Goal: Information Seeking & Learning: Understand process/instructions

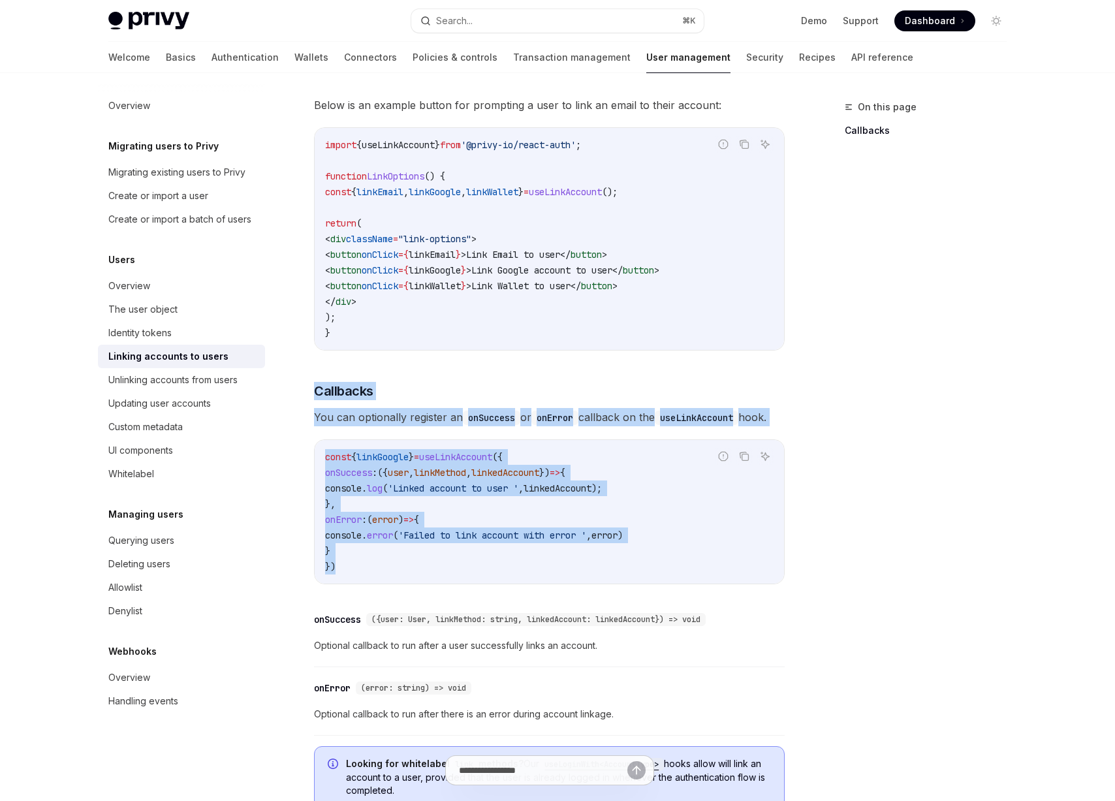
scroll to position [1110, 0]
click at [586, 529] on span "'Failed to link account with error '" at bounding box center [492, 535] width 188 height 12
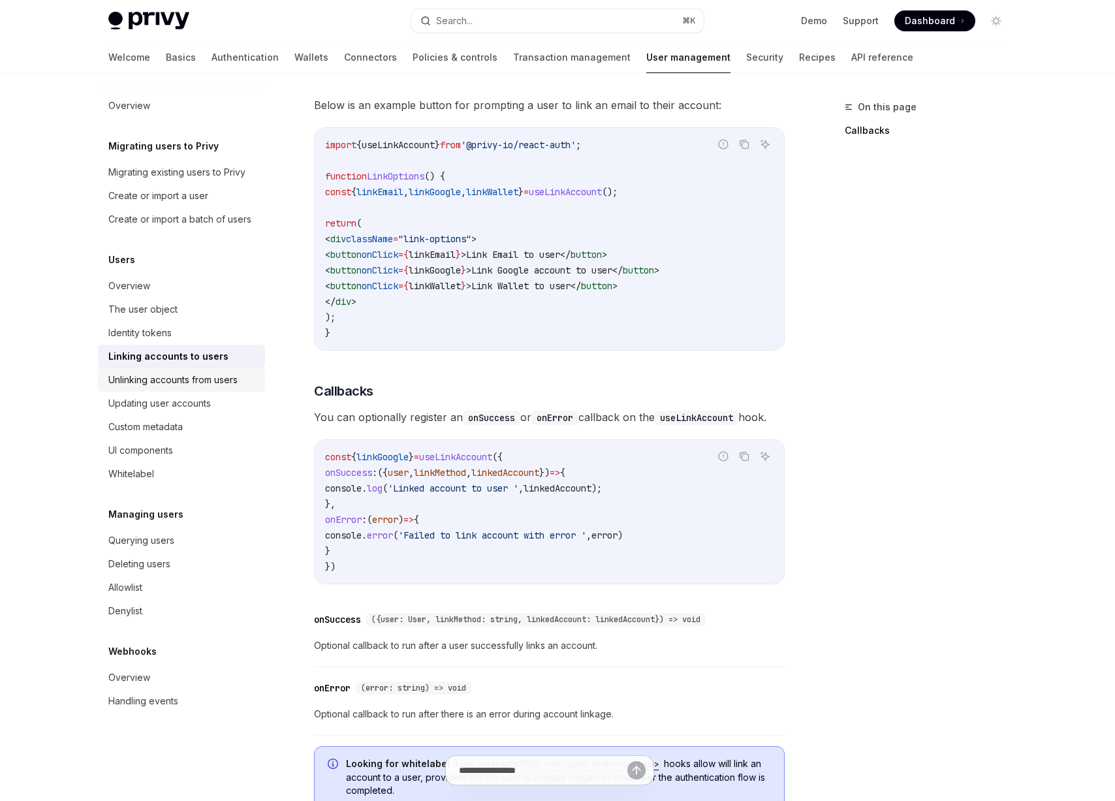
click at [229, 382] on div "Unlinking accounts from users" at bounding box center [172, 380] width 129 height 16
type textarea "*"
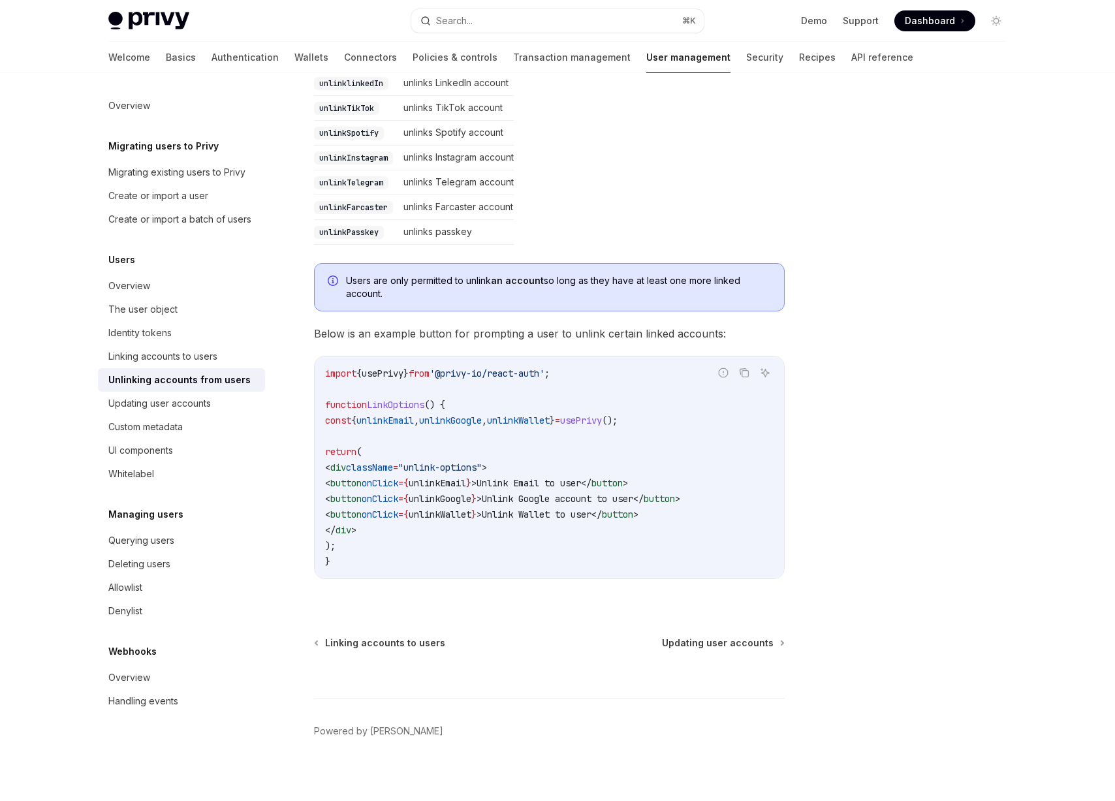
scroll to position [525, 0]
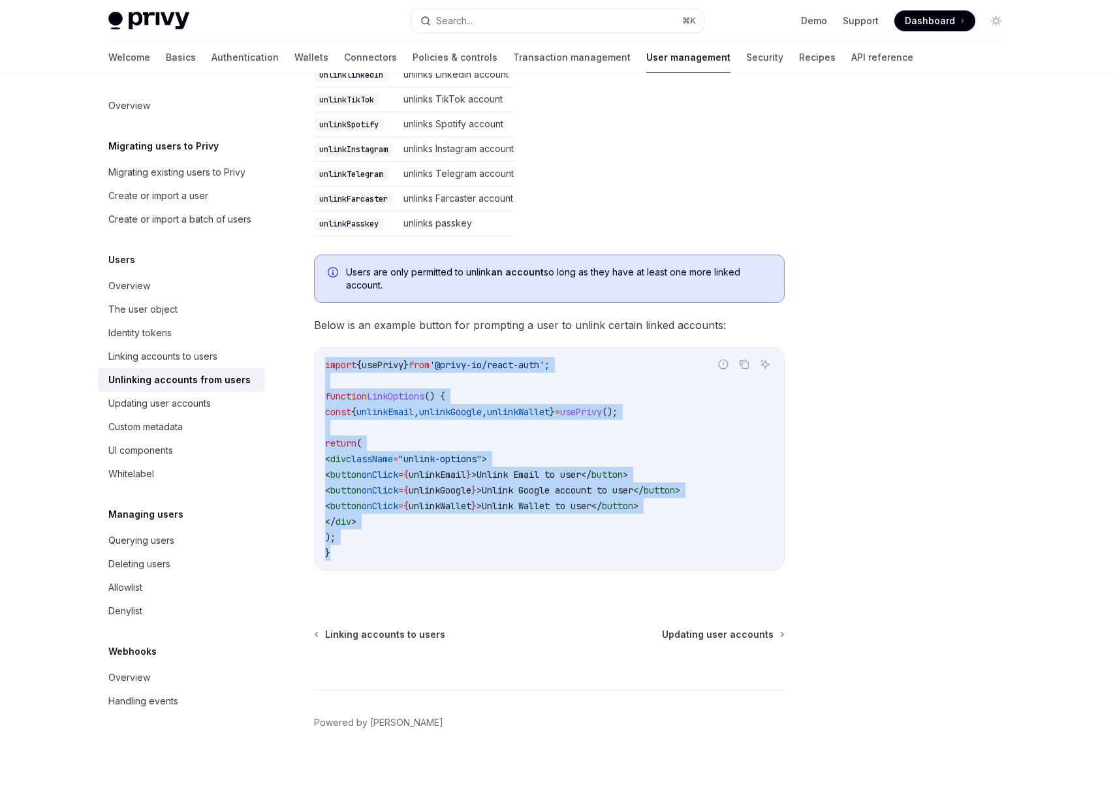
drag, startPoint x: 453, startPoint y: 548, endPoint x: 296, endPoint y: 338, distance: 261.6
click at [296, 338] on div "Users Unlinking accounts from users OpenAI Open in ChatGPT OpenAI Open in ChatG…" at bounding box center [427, 188] width 721 height 1228
drag, startPoint x: 397, startPoint y: 398, endPoint x: 326, endPoint y: 418, distance: 74.0
click at [397, 397] on span "LinkOptions" at bounding box center [395, 396] width 57 height 12
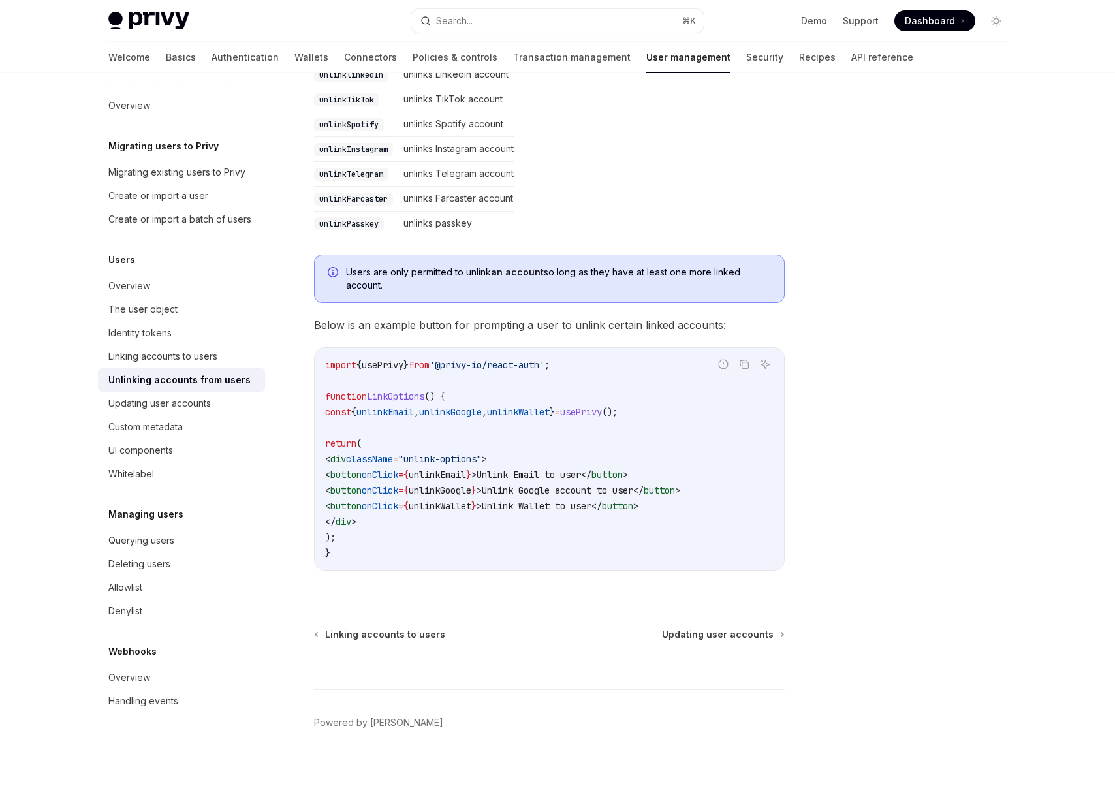
click at [523, 275] on strong "an account" at bounding box center [517, 271] width 53 height 11
click at [620, 279] on span "Users are only permitted to unlink an account so long as they have at least one…" at bounding box center [558, 279] width 425 height 26
click at [669, 272] on span "Users are only permitted to unlink an account so long as they have at least one…" at bounding box center [558, 279] width 425 height 26
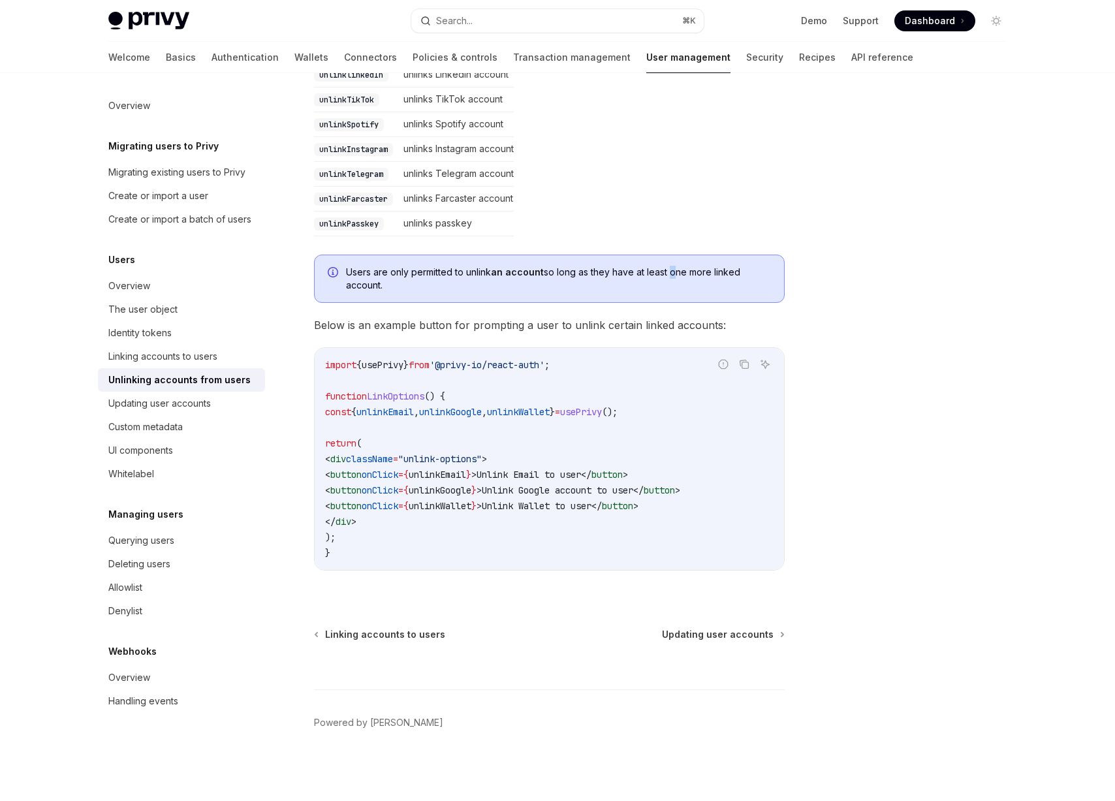
click at [669, 272] on span "Users are only permitted to unlink an account so long as they have at least one…" at bounding box center [558, 279] width 425 height 26
click at [714, 272] on span "Users are only permitted to unlink an account so long as they have at least one…" at bounding box center [558, 279] width 425 height 26
click at [397, 328] on span "Below is an example button for prompting a user to unlink certain linked accoun…" at bounding box center [549, 325] width 471 height 18
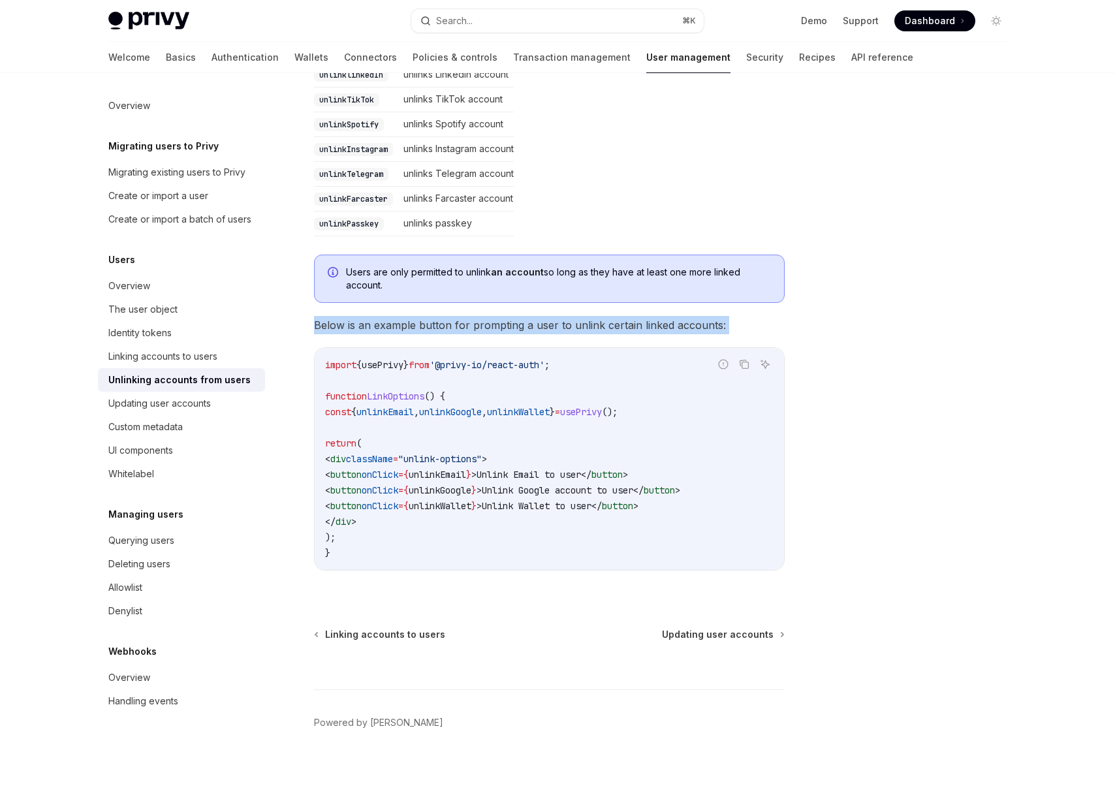
click at [397, 328] on span "Below is an example button for prompting a user to unlink certain linked accoun…" at bounding box center [549, 325] width 471 height 18
click at [499, 326] on span "Below is an example button for prompting a user to unlink certain linked accoun…" at bounding box center [549, 325] width 471 height 18
click at [474, 403] on code "import { usePrivy } from '@privy-io/react-auth' ; function LinkOptions () { con…" at bounding box center [549, 459] width 448 height 204
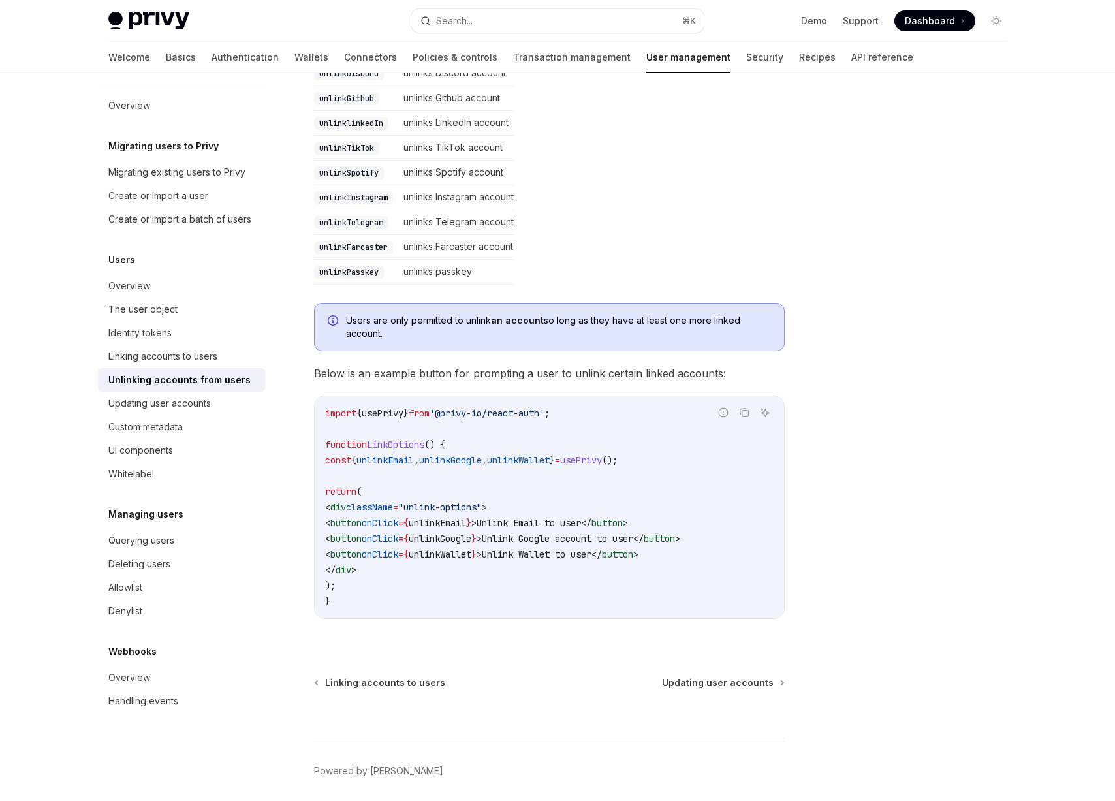
scroll to position [313, 0]
